Goal: Task Accomplishment & Management: Manage account settings

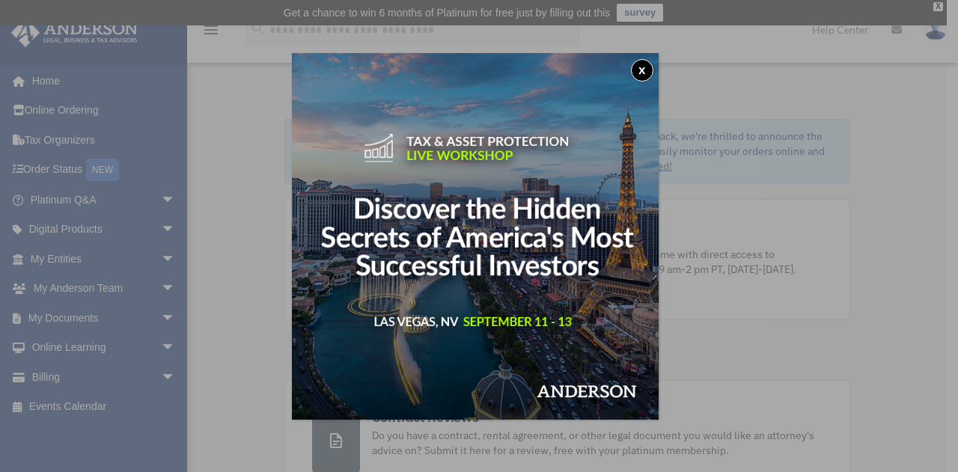
click at [647, 68] on button "x" at bounding box center [642, 70] width 22 height 22
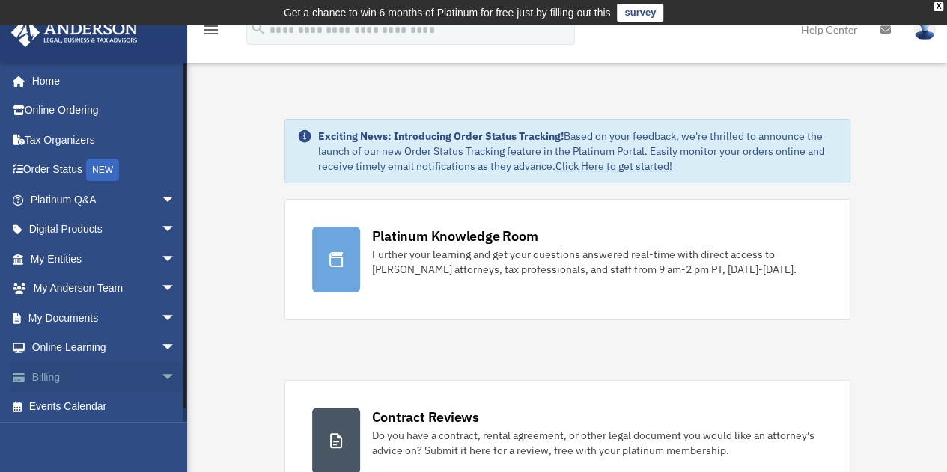
click at [76, 380] on link "Billing arrow_drop_down" at bounding box center [104, 377] width 188 height 30
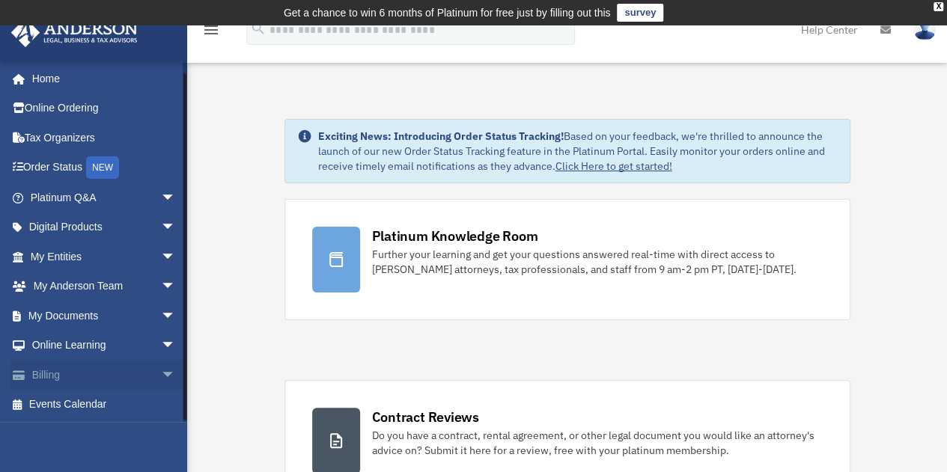
click at [168, 373] on span "arrow_drop_down" at bounding box center [176, 375] width 30 height 31
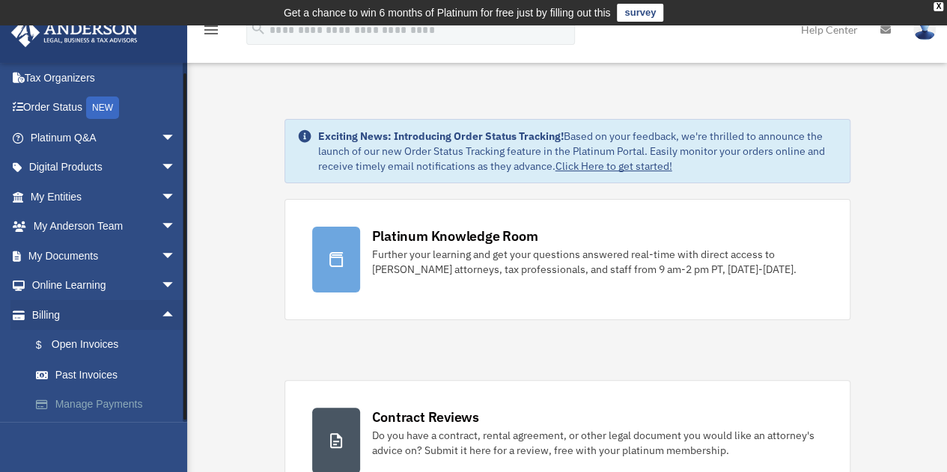
scroll to position [91, 0]
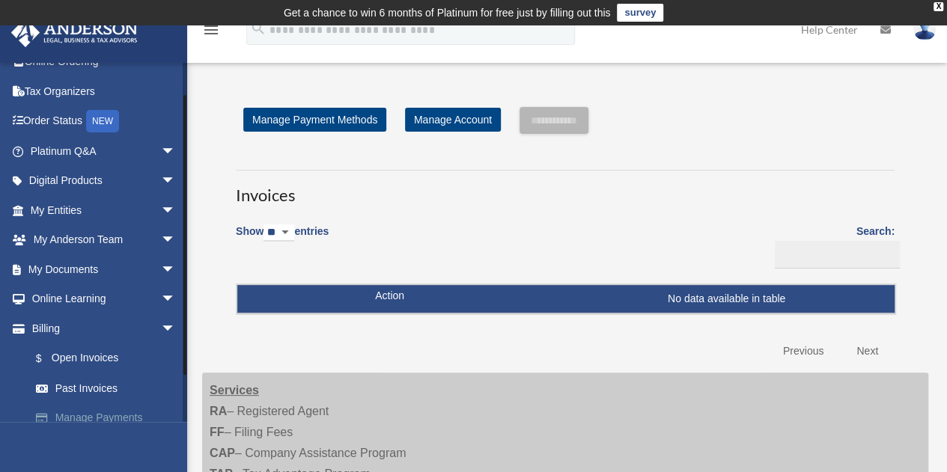
scroll to position [91, 0]
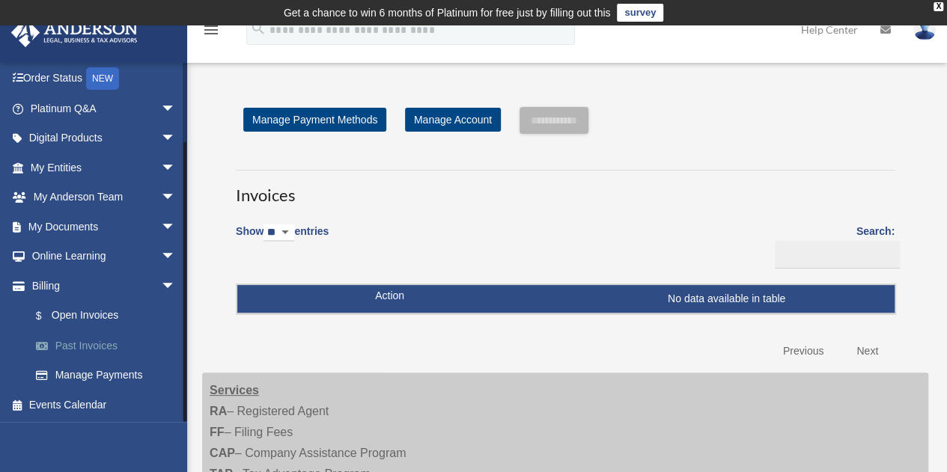
click at [94, 340] on link "Past Invoices" at bounding box center [109, 346] width 177 height 30
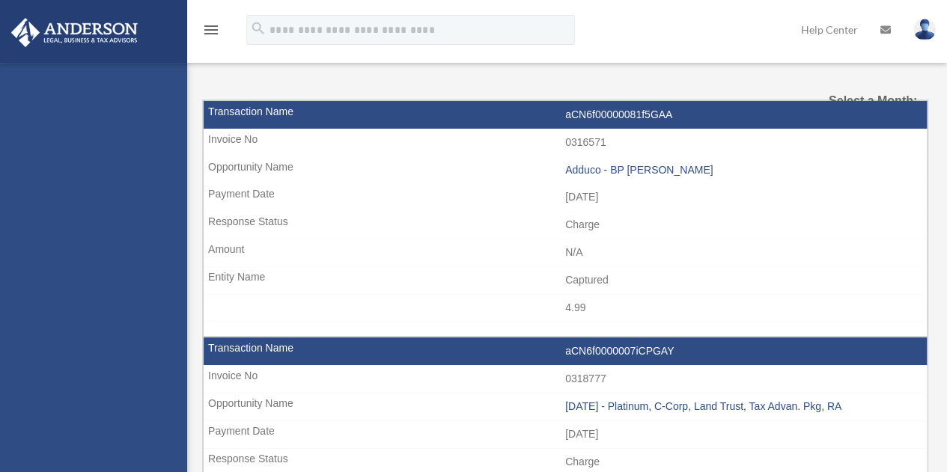
select select
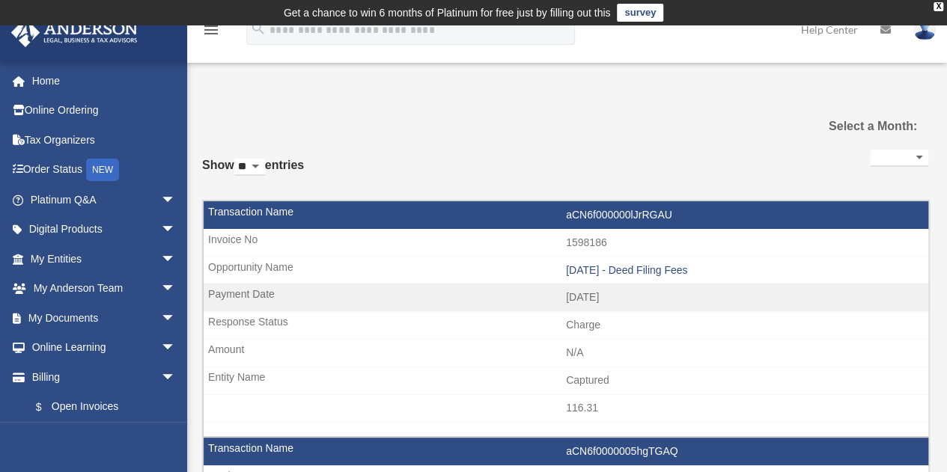
click at [871, 142] on div "Select a Month:" at bounding box center [867, 126] width 121 height 39
click at [871, 153] on select "**********" at bounding box center [900, 158] width 58 height 17
click at [923, 147] on div "**********" at bounding box center [900, 164] width 58 height 36
click at [897, 156] on select "**********" at bounding box center [900, 158] width 58 height 17
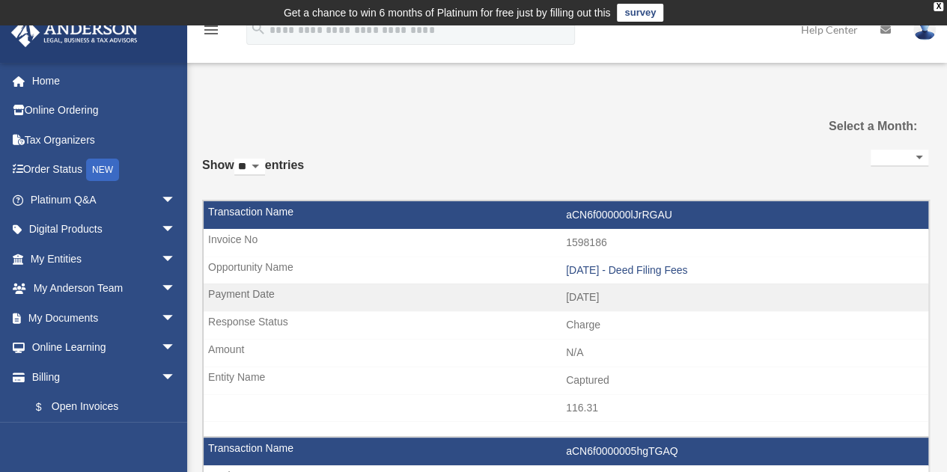
click at [937, 6] on div "X" at bounding box center [938, 6] width 10 height 9
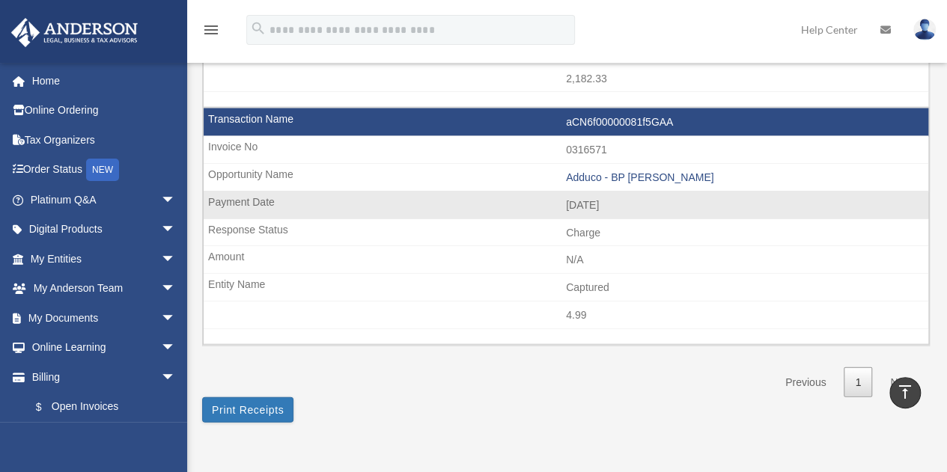
scroll to position [1572, 0]
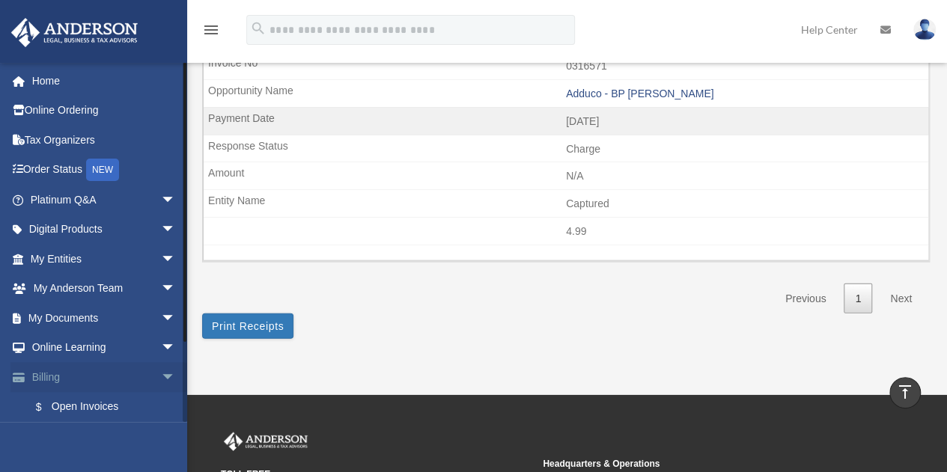
click at [161, 373] on span "arrow_drop_down" at bounding box center [176, 377] width 30 height 31
click at [161, 374] on span "arrow_drop_up" at bounding box center [176, 377] width 30 height 31
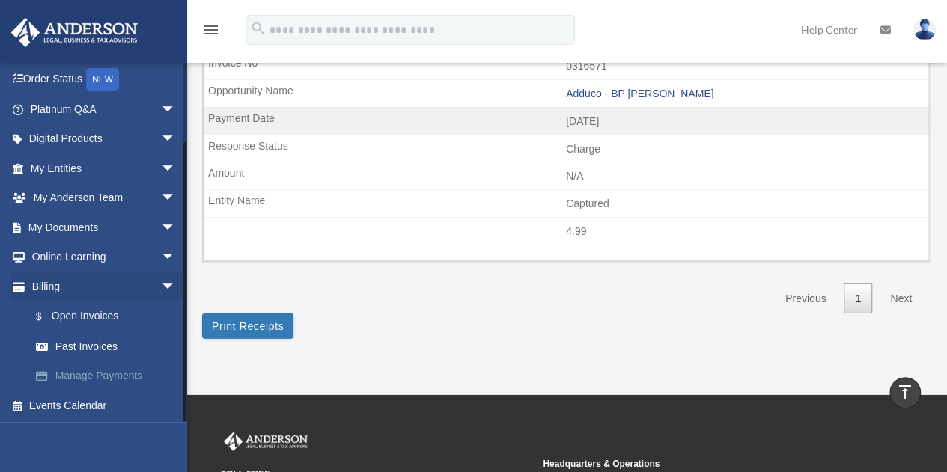
scroll to position [91, 0]
click at [102, 376] on link "Manage Payments" at bounding box center [109, 376] width 177 height 30
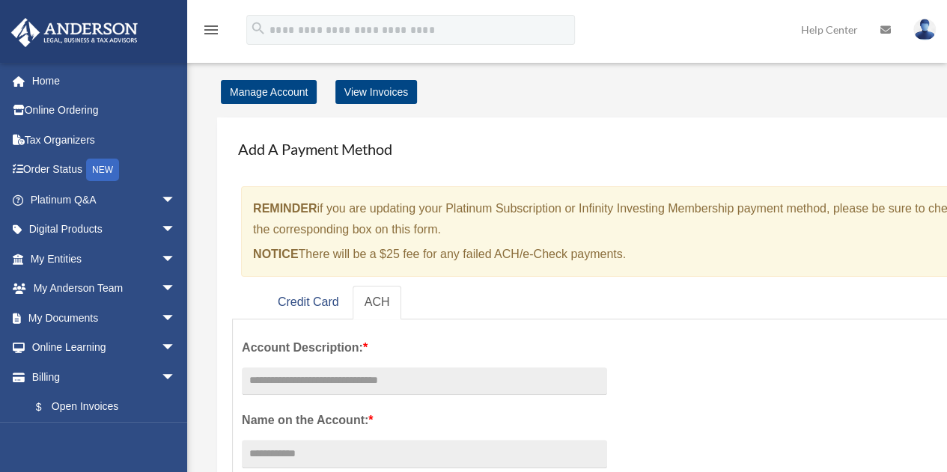
click at [528, 252] on p "NOTICE There will be a $25 fee for any failed ACH/e-Check payments." at bounding box center [611, 254] width 716 height 21
click at [528, 254] on p "NOTICE There will be a $25 fee for any failed ACH/e-Check payments." at bounding box center [611, 254] width 716 height 21
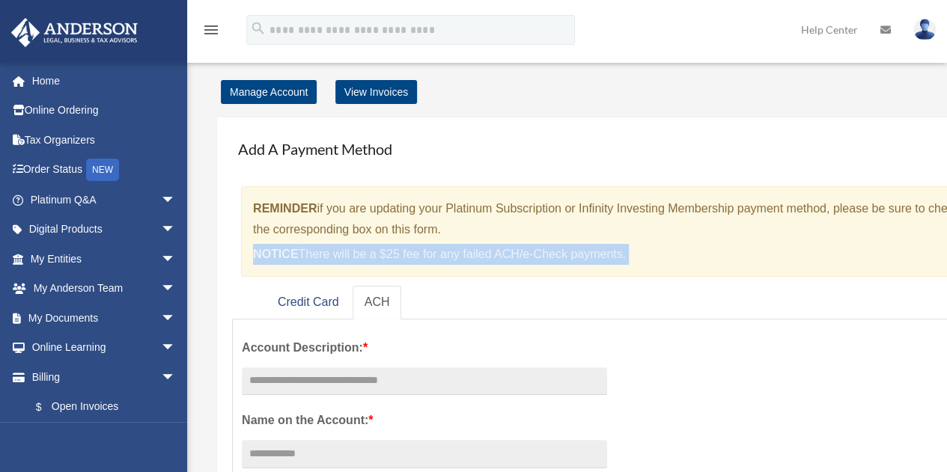
click at [528, 254] on p "NOTICE There will be a $25 fee for any failed ACH/e-Check payments." at bounding box center [611, 254] width 716 height 21
click at [526, 254] on p "NOTICE There will be a $25 fee for any failed ACH/e-Check payments." at bounding box center [611, 254] width 716 height 21
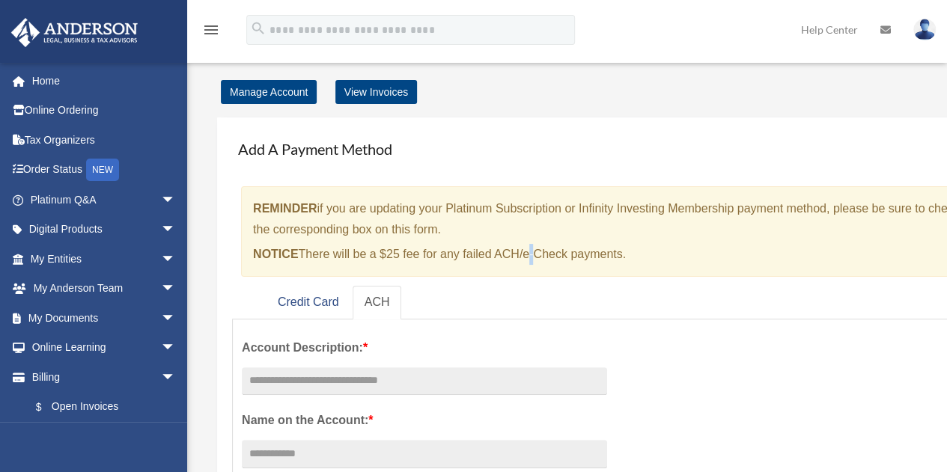
click at [526, 254] on p "NOTICE There will be a $25 fee for any failed ACH/e-Check payments." at bounding box center [611, 254] width 716 height 21
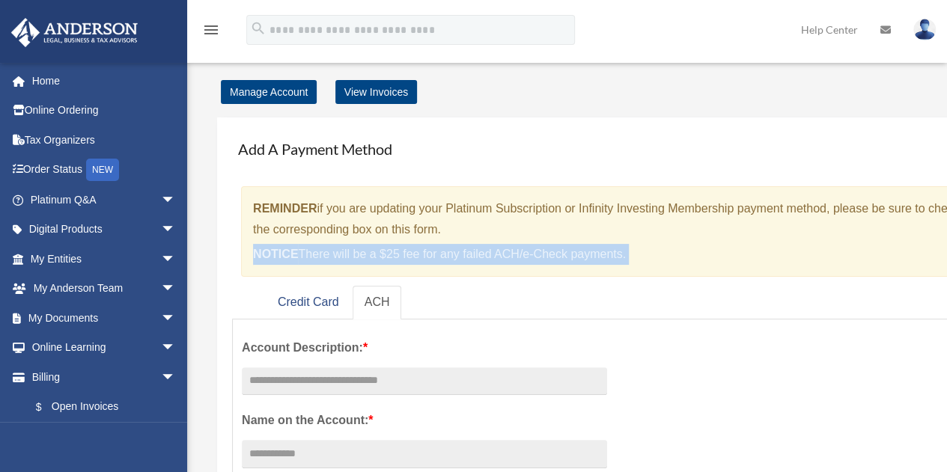
click at [526, 254] on p "NOTICE There will be a $25 fee for any failed ACH/e-Check payments." at bounding box center [611, 254] width 716 height 21
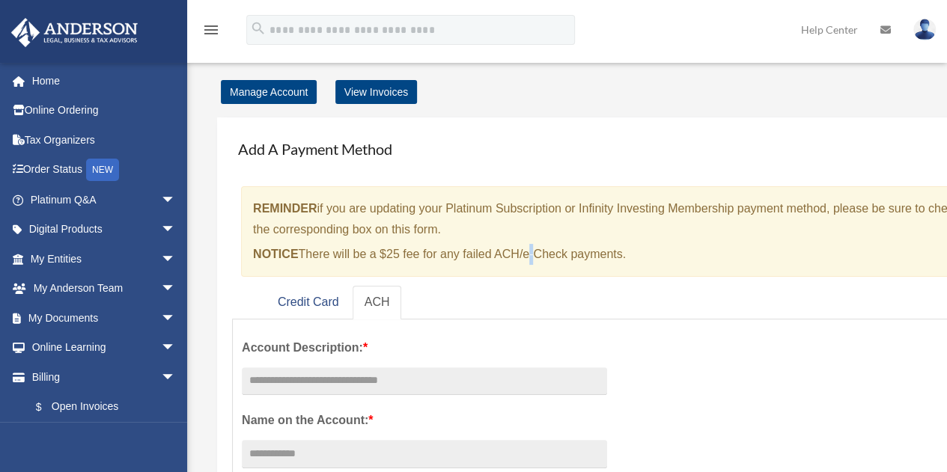
click at [526, 254] on p "NOTICE There will be a $25 fee for any failed ACH/e-Check payments." at bounding box center [611, 254] width 716 height 21
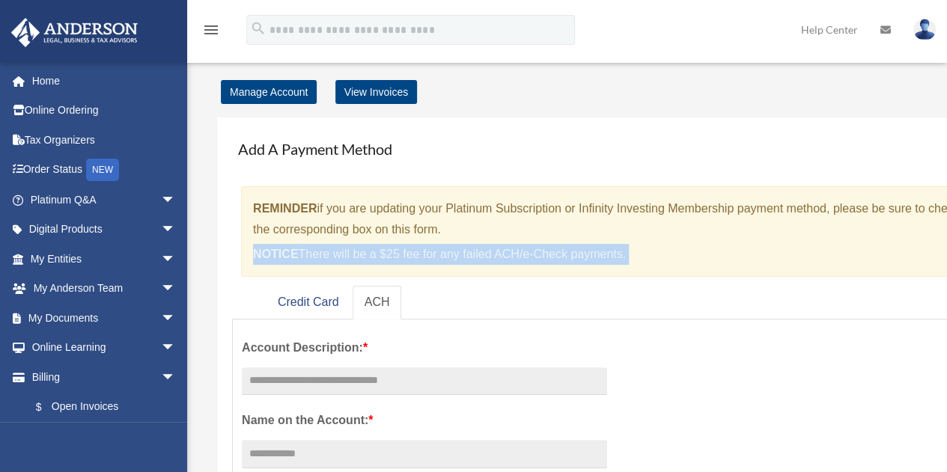
click at [526, 254] on p "NOTICE There will be a $25 fee for any failed ACH/e-Check payments." at bounding box center [611, 254] width 716 height 21
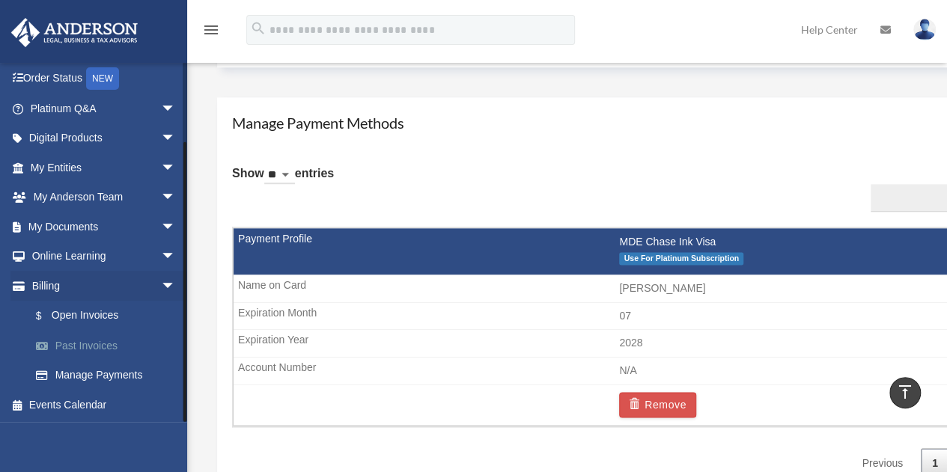
scroll to position [973, 0]
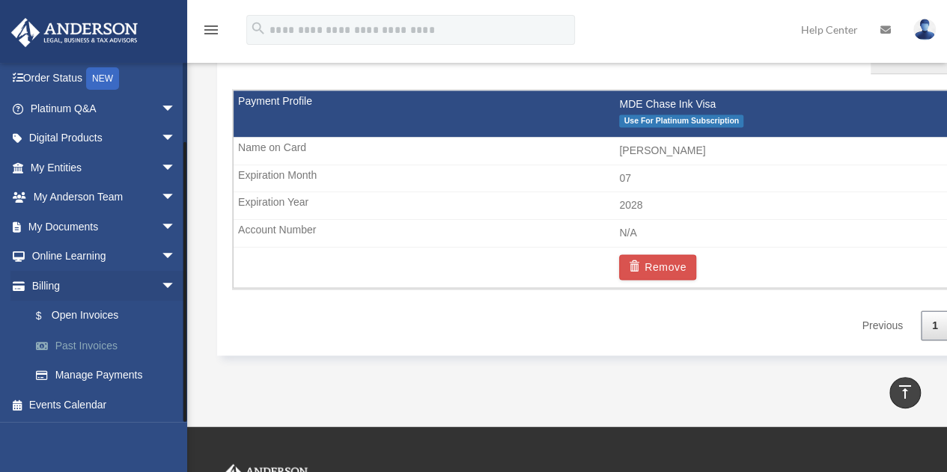
click at [94, 341] on link "Past Invoices" at bounding box center [109, 346] width 177 height 30
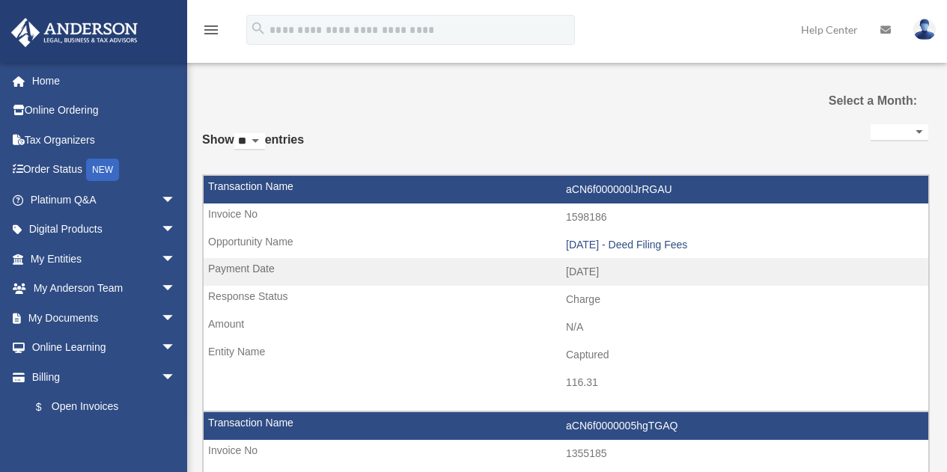
select select
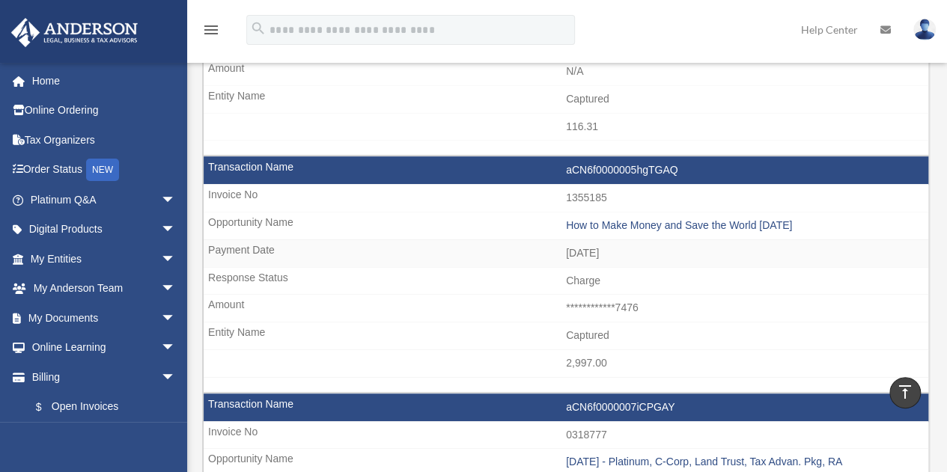
scroll to position [106, 0]
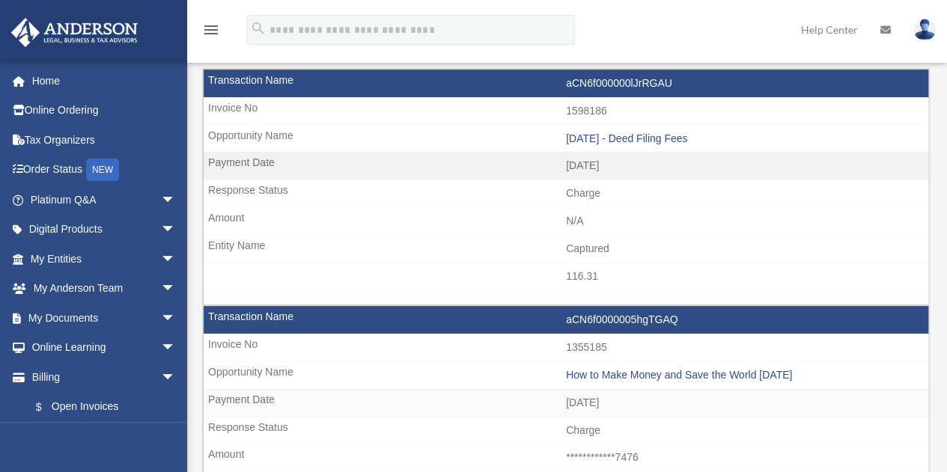
click at [931, 28] on img at bounding box center [924, 30] width 22 height 22
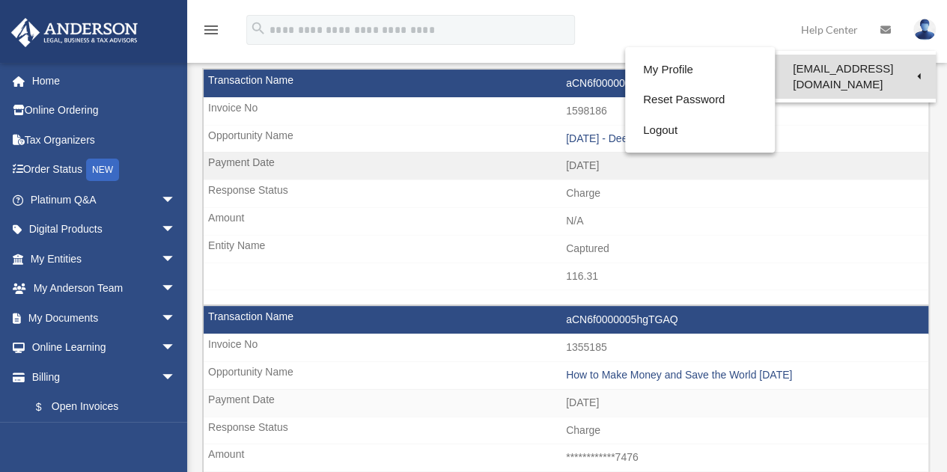
click at [808, 71] on link "[EMAIL_ADDRESS][DOMAIN_NAME]" at bounding box center [855, 77] width 161 height 44
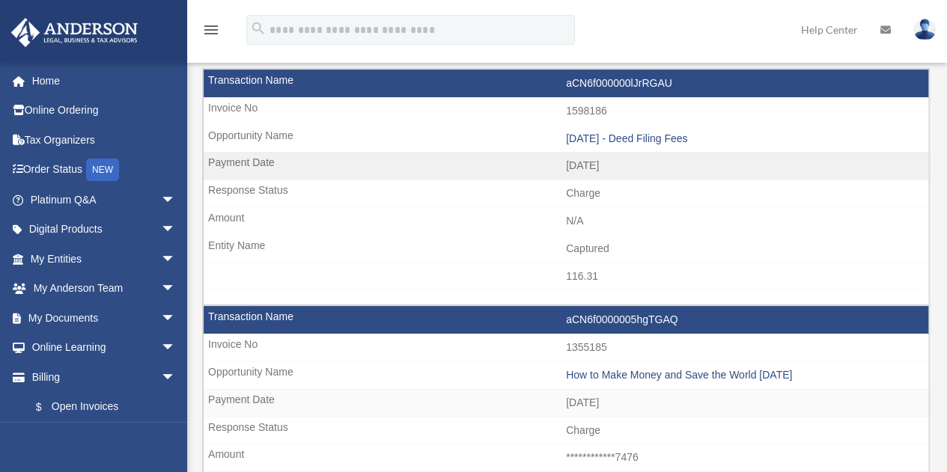
click at [933, 22] on link at bounding box center [924, 29] width 45 height 66
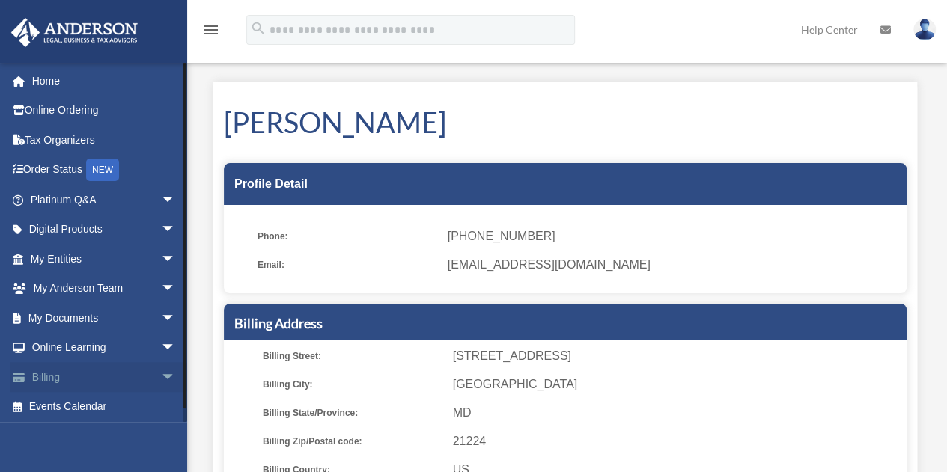
click at [161, 381] on span "arrow_drop_down" at bounding box center [176, 377] width 30 height 31
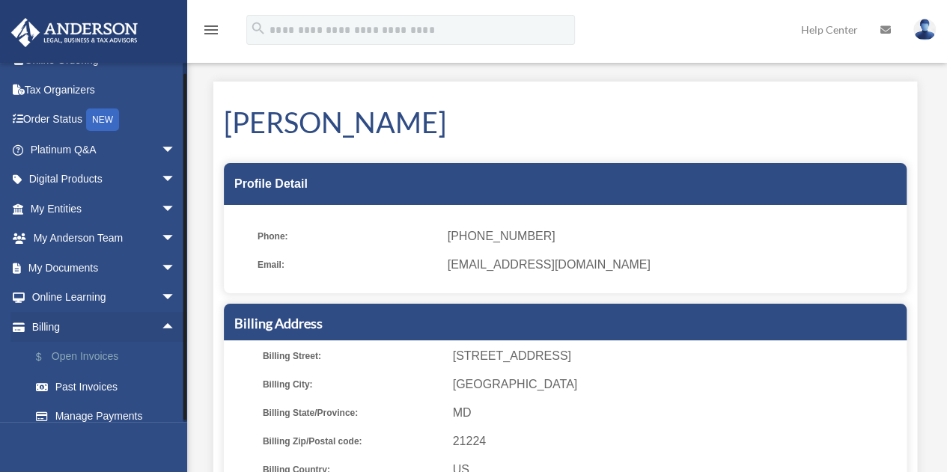
scroll to position [91, 0]
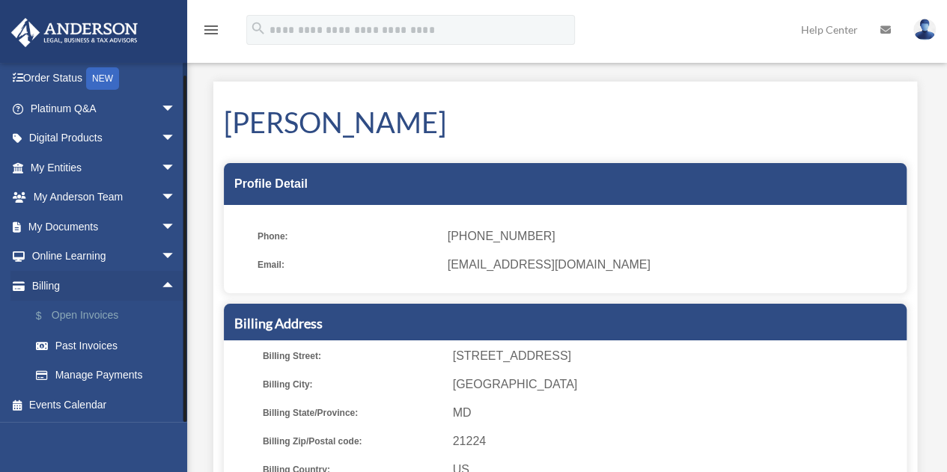
click at [94, 307] on link "$ Open Invoices" at bounding box center [109, 316] width 177 height 31
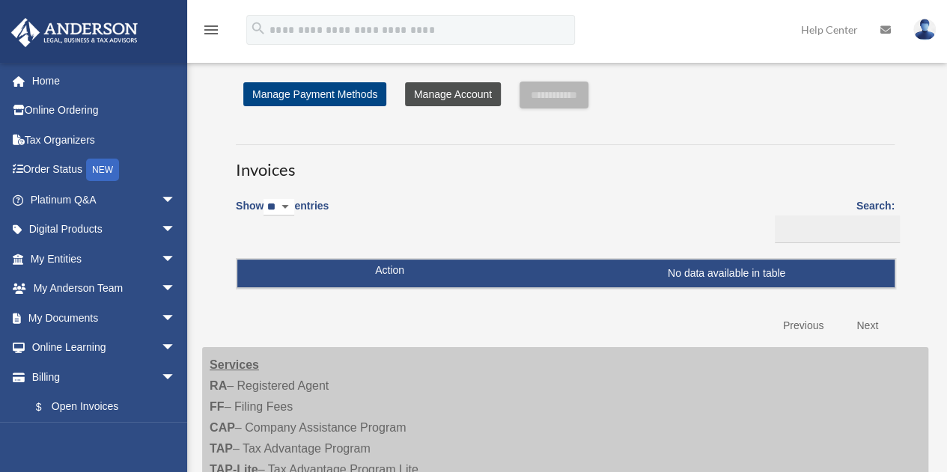
click at [437, 95] on link "Manage Account" at bounding box center [453, 94] width 96 height 24
